Goal: Information Seeking & Learning: Learn about a topic

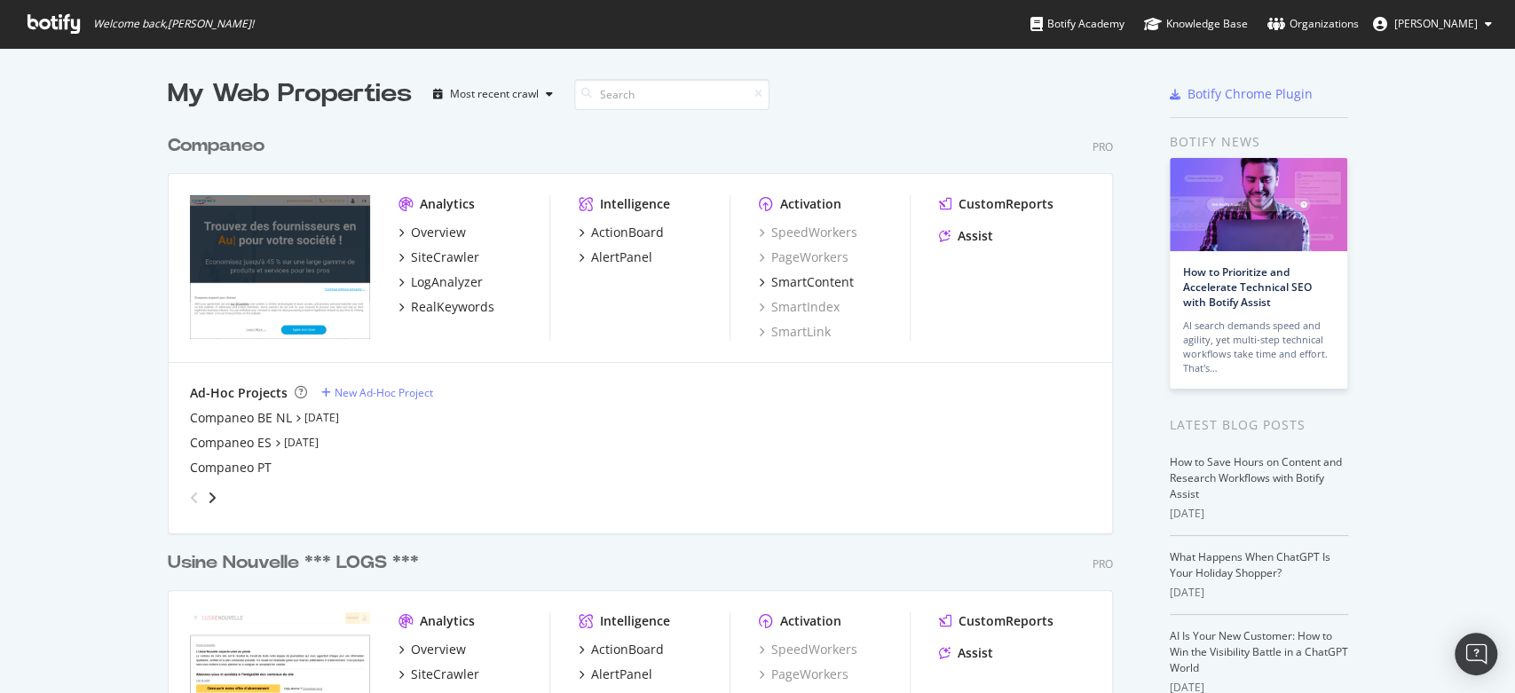
scroll to position [2185, 944]
click at [440, 280] on div "LogAnalyzer" at bounding box center [447, 282] width 72 height 18
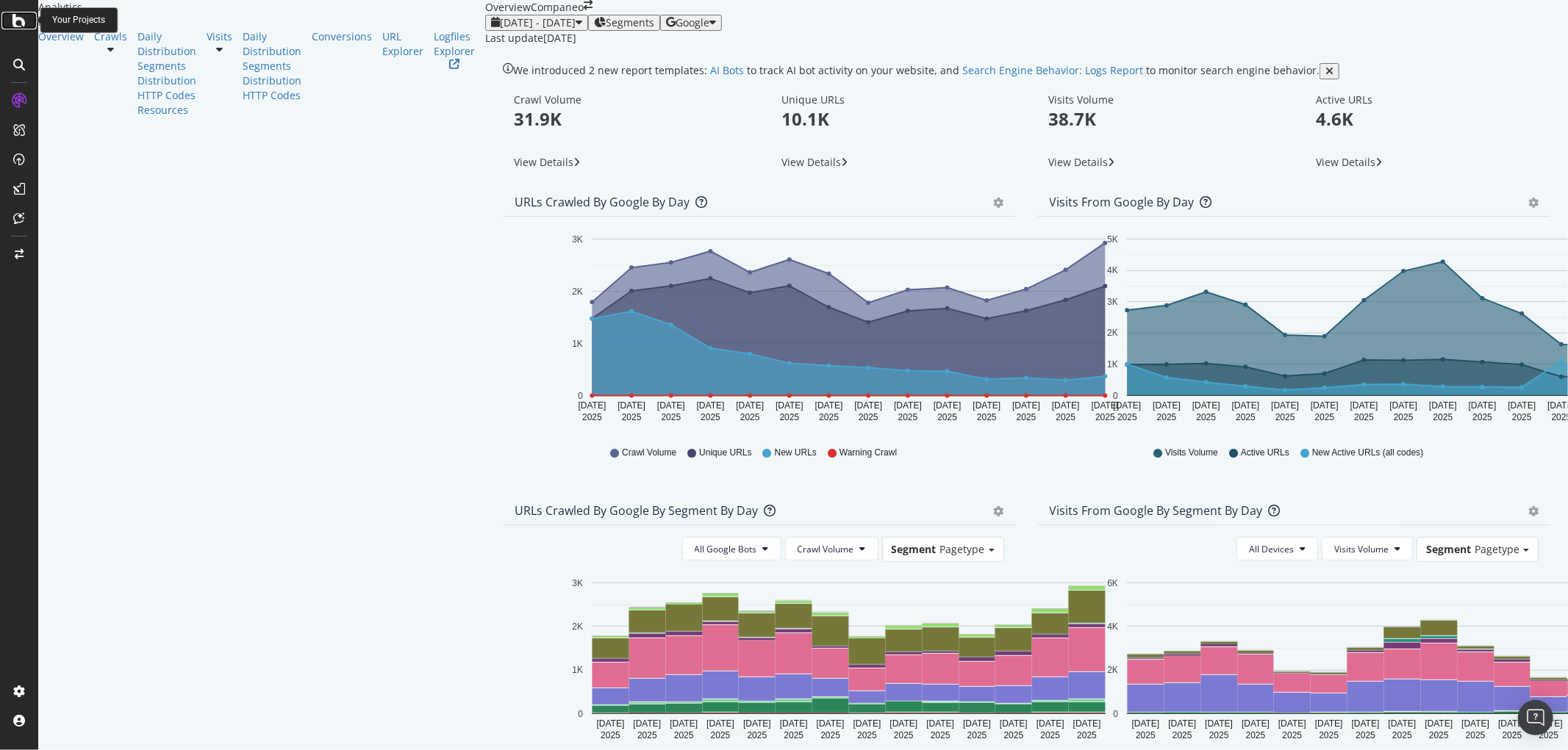
click at [23, 23] on icon at bounding box center [19, 20] width 13 height 17
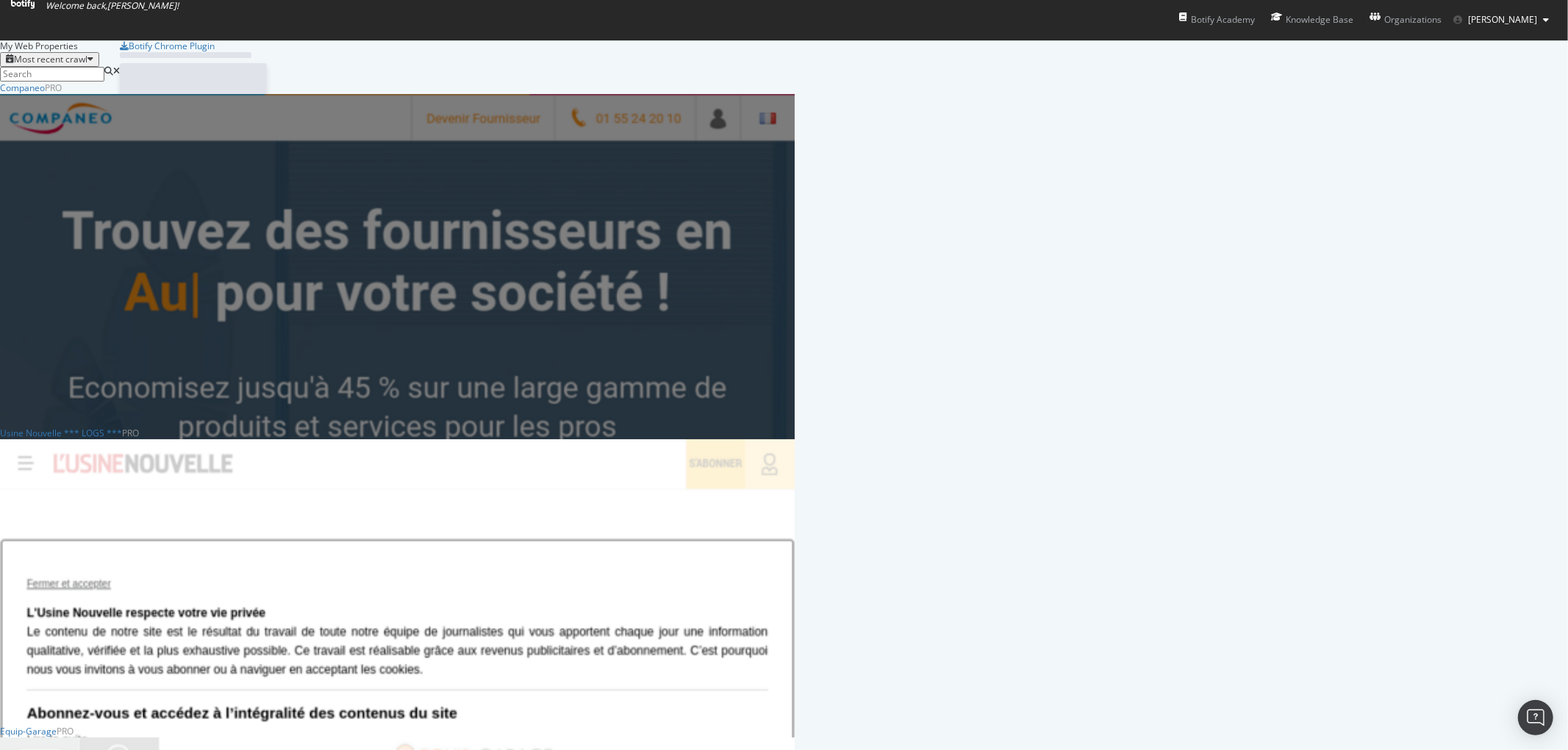
scroll to position [738, 1543]
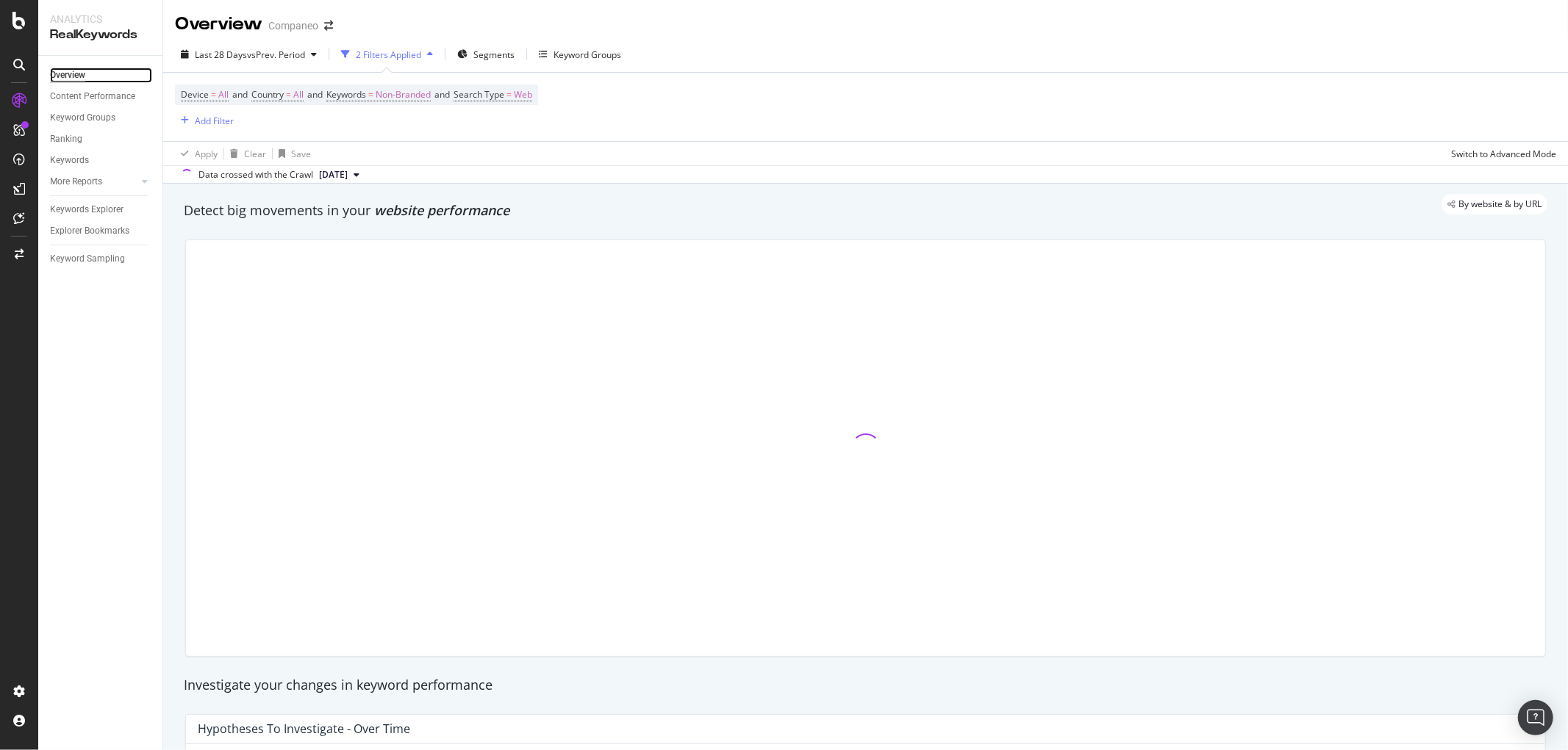
click at [72, 75] on div "Overview" at bounding box center [67, 75] width 36 height 16
click at [143, 180] on icon at bounding box center [144, 181] width 6 height 9
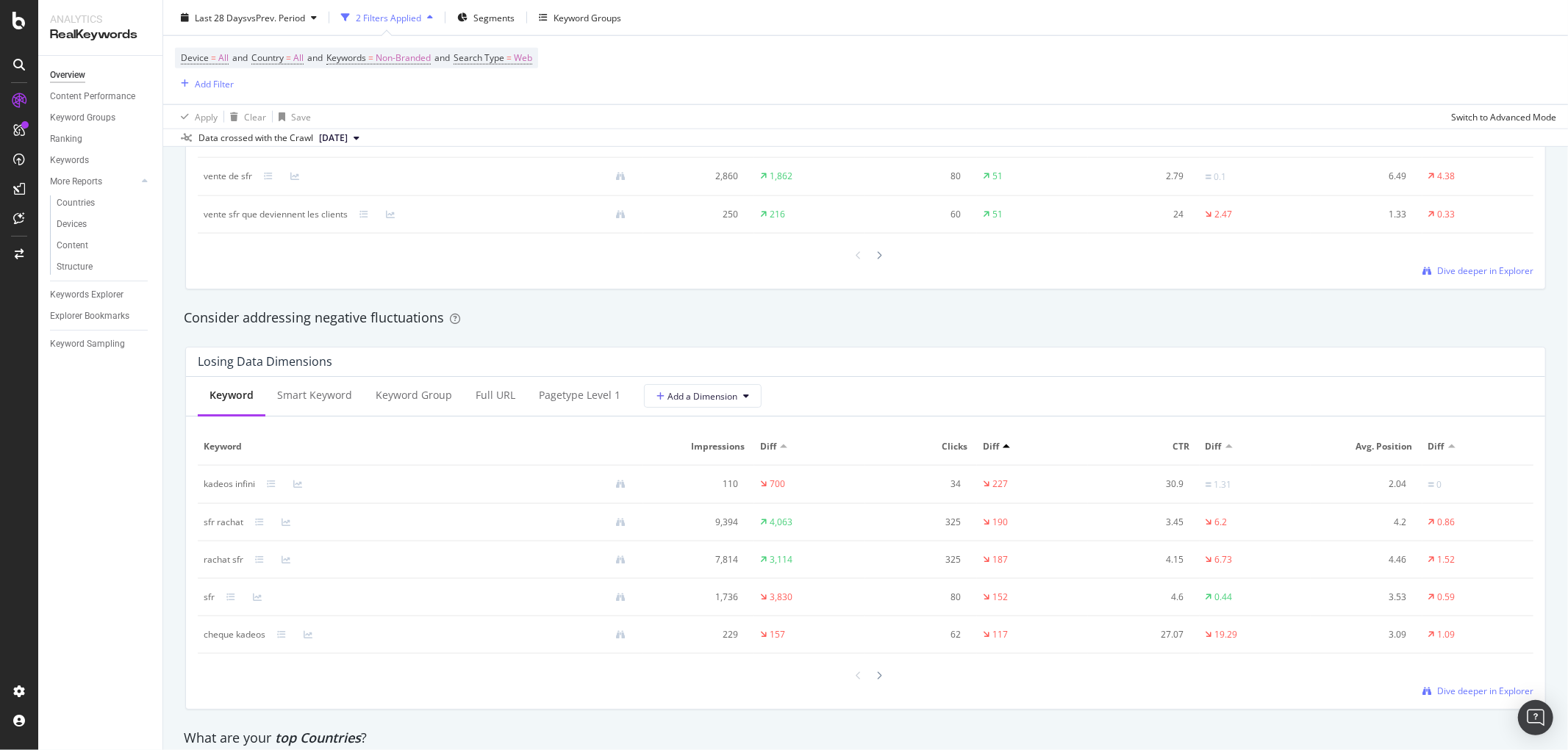
scroll to position [1550, 0]
click at [17, 694] on icon at bounding box center [19, 691] width 15 height 15
click at [115, 651] on div "Crawl Manager" at bounding box center [133, 649] width 176 height 12
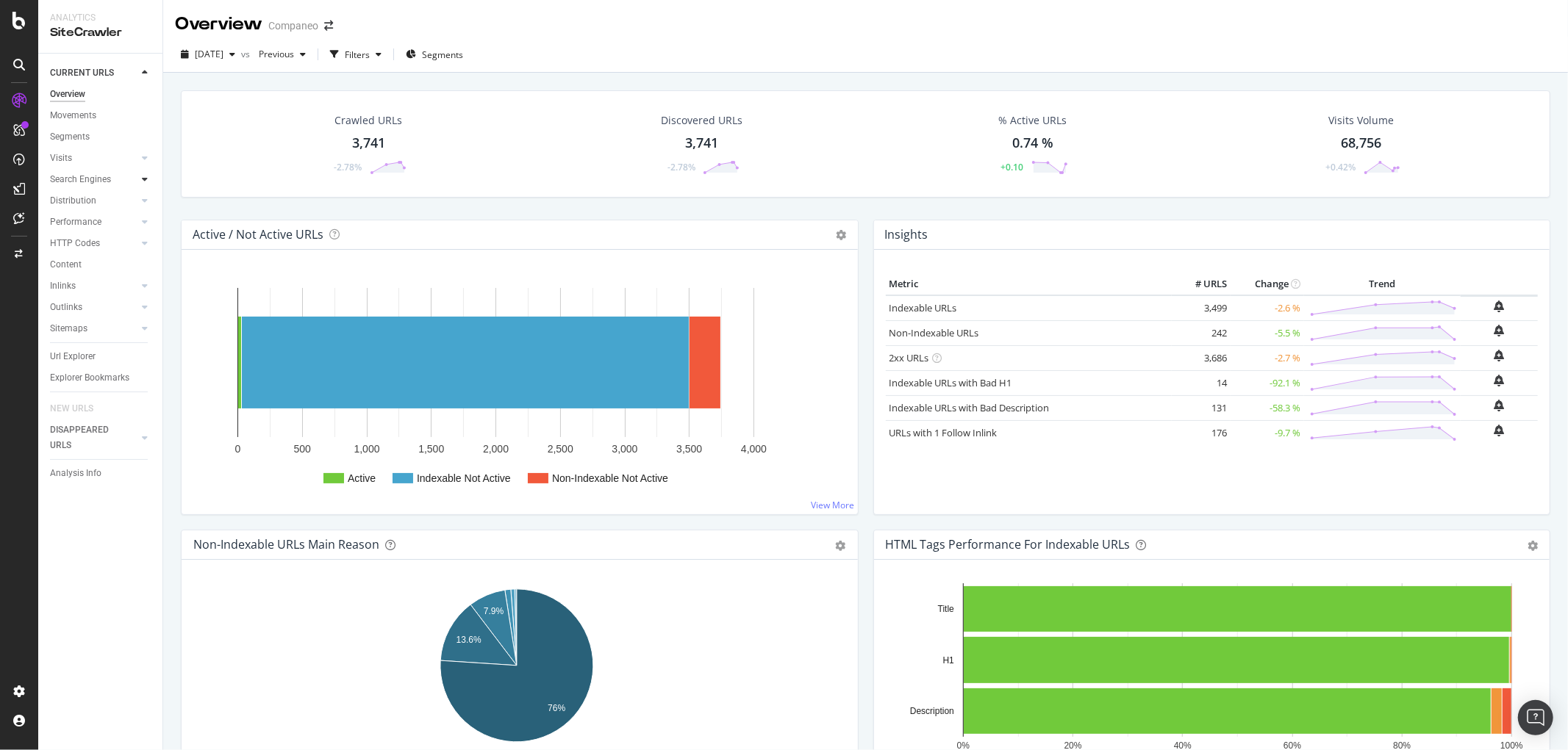
click at [142, 179] on icon at bounding box center [144, 179] width 6 height 9
click at [86, 197] on div "Top Charts" at bounding box center [78, 200] width 43 height 16
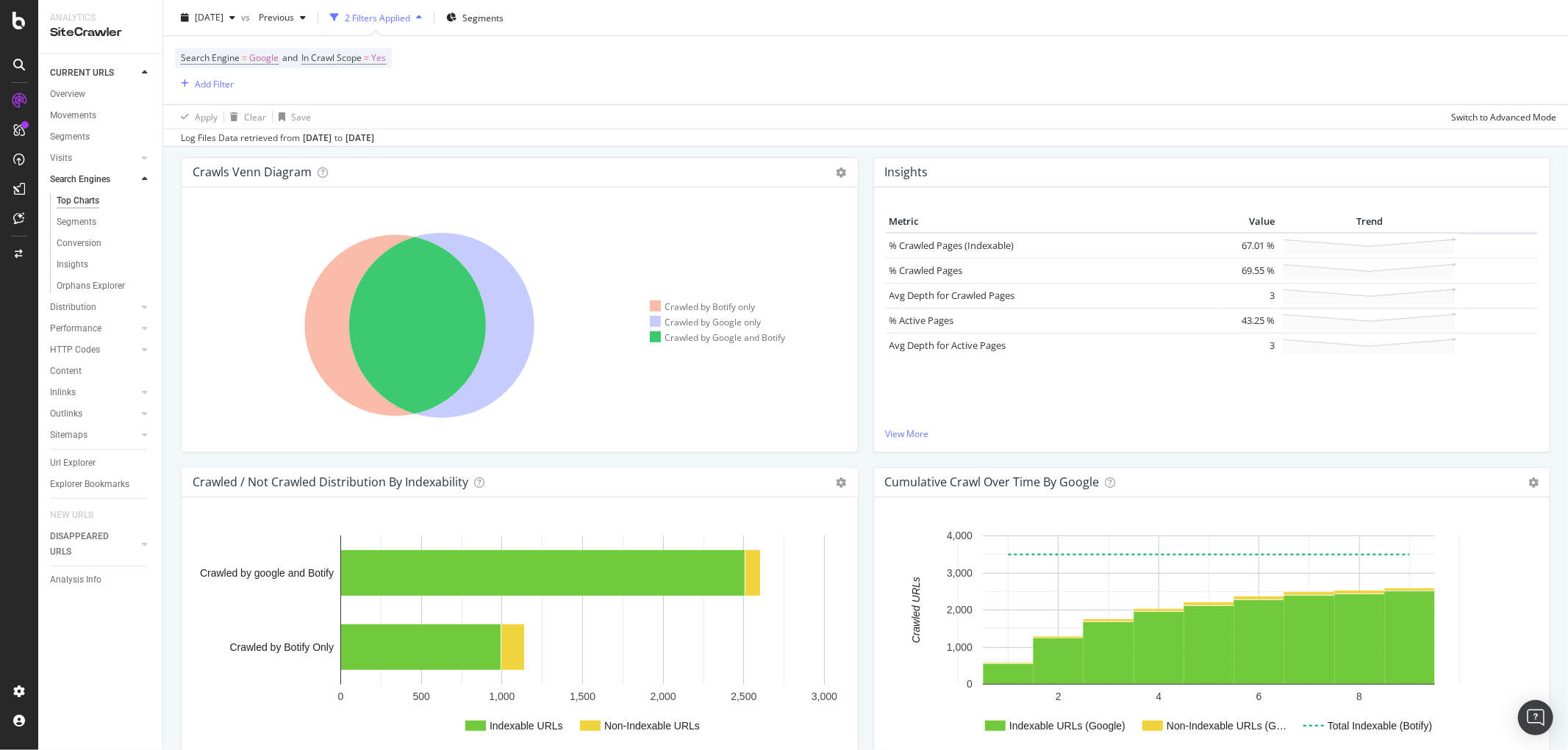
scroll to position [244, 0]
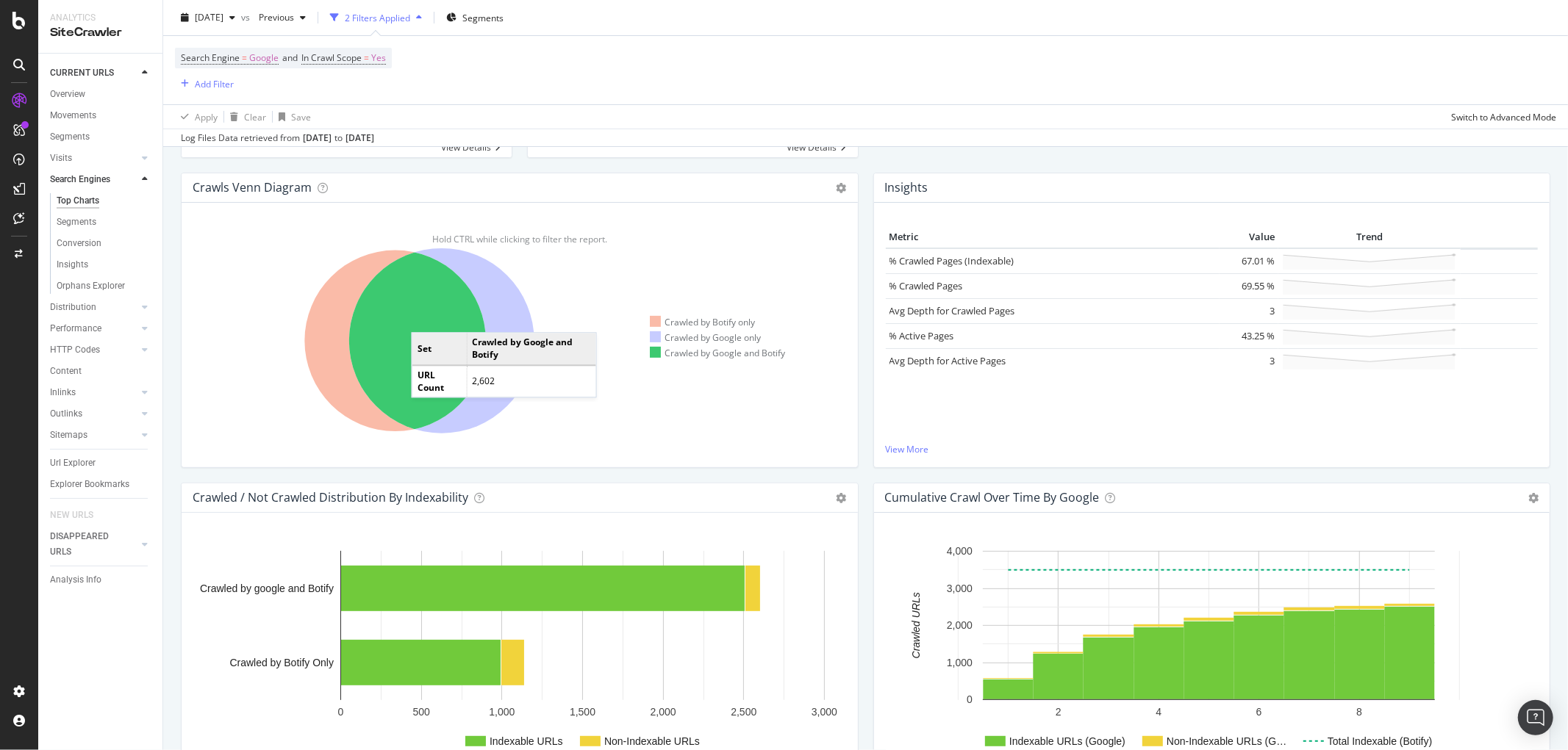
click at [427, 319] on icon at bounding box center [394, 341] width 181 height 181
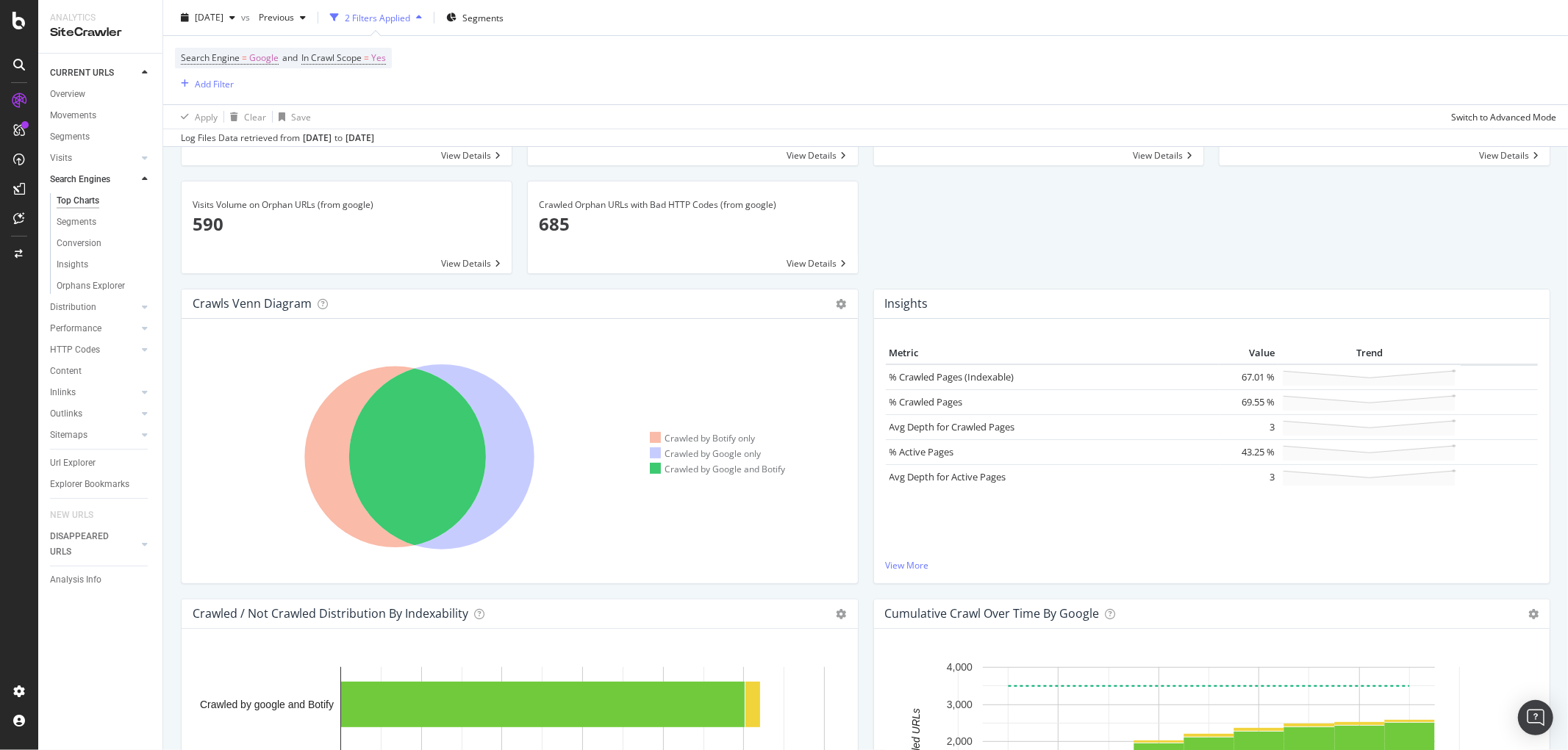
scroll to position [244, 0]
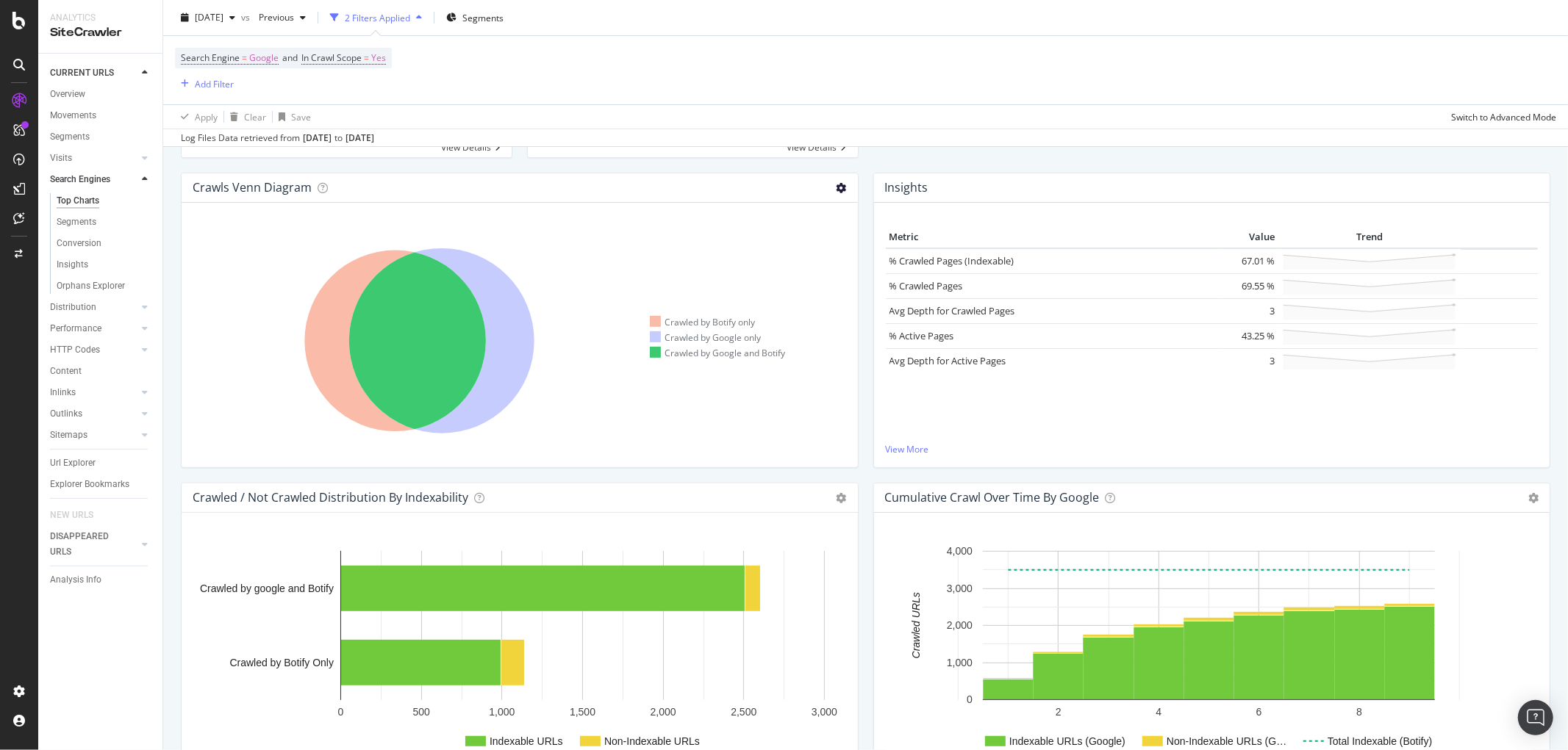
click at [837, 185] on icon at bounding box center [842, 188] width 10 height 10
click at [798, 236] on span "Table" at bounding box center [798, 241] width 118 height 20
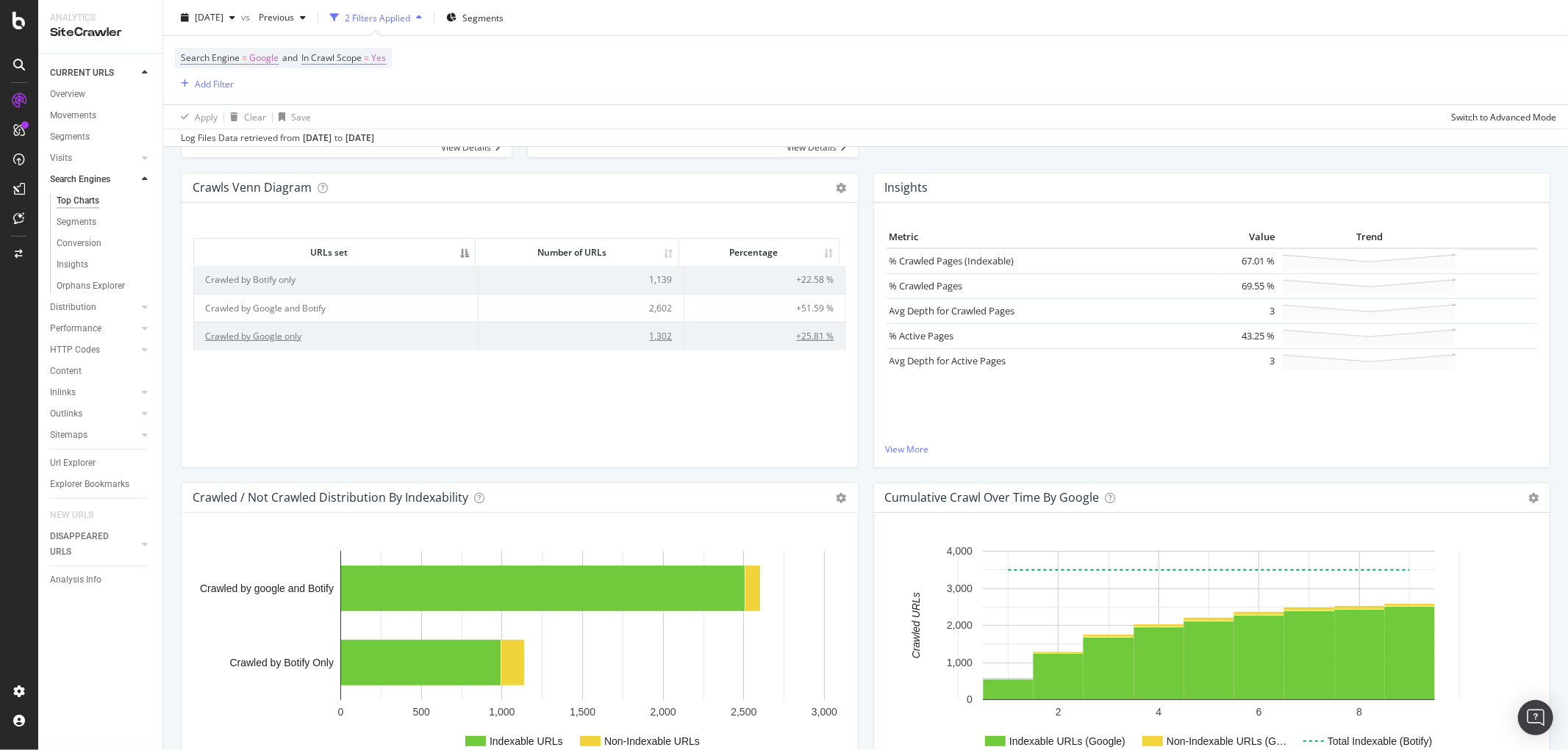
click at [648, 334] on td "1,302" at bounding box center [581, 336] width 205 height 28
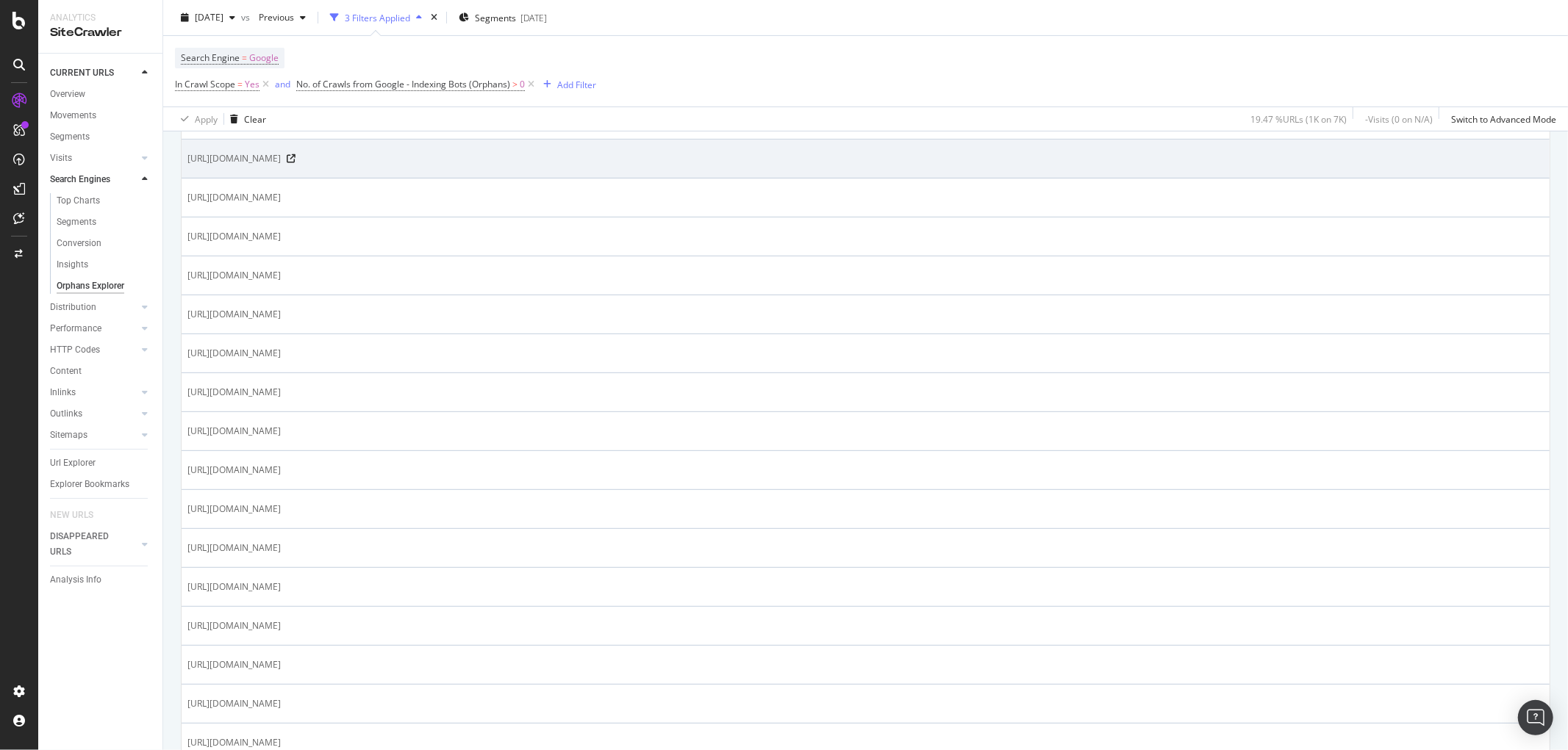
scroll to position [407, 0]
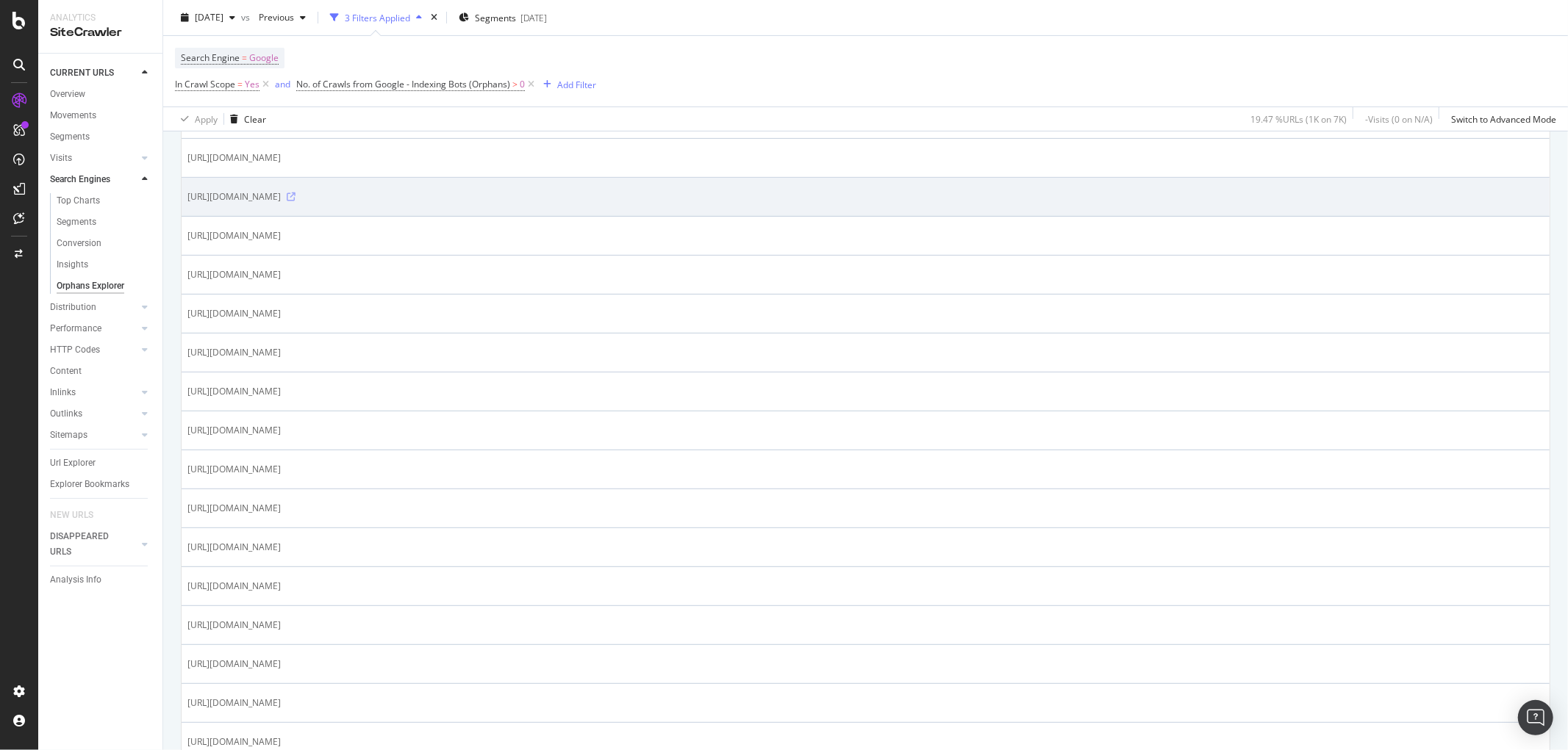
click at [296, 197] on icon at bounding box center [291, 196] width 9 height 9
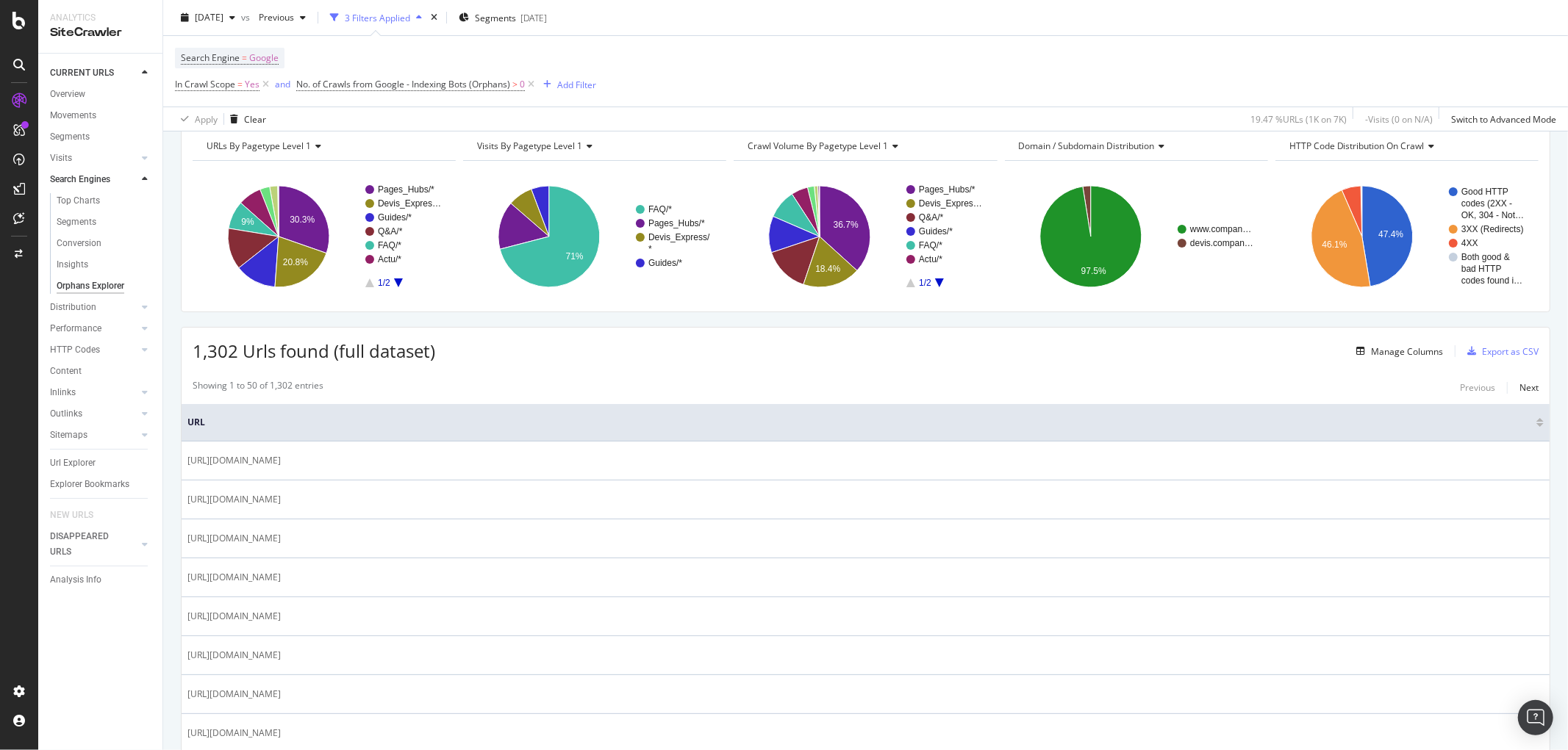
scroll to position [0, 0]
